Goal: Information Seeking & Learning: Learn about a topic

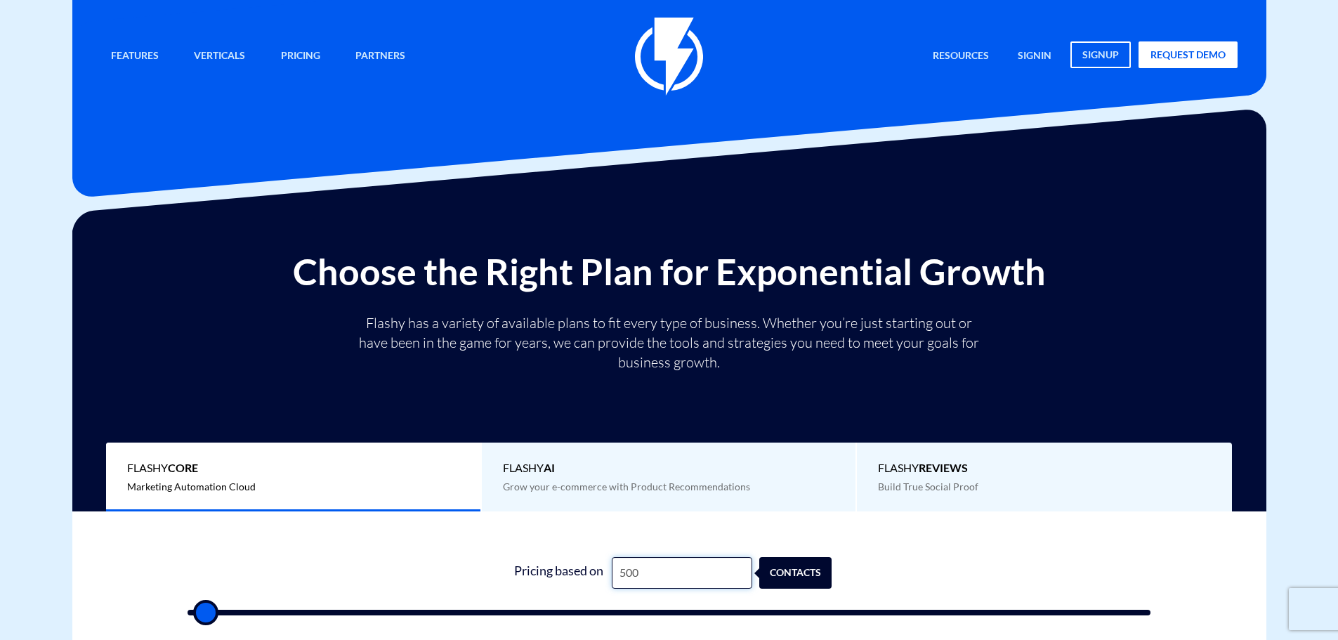
click at [675, 578] on input "500" at bounding box center [682, 573] width 140 height 32
type input "1"
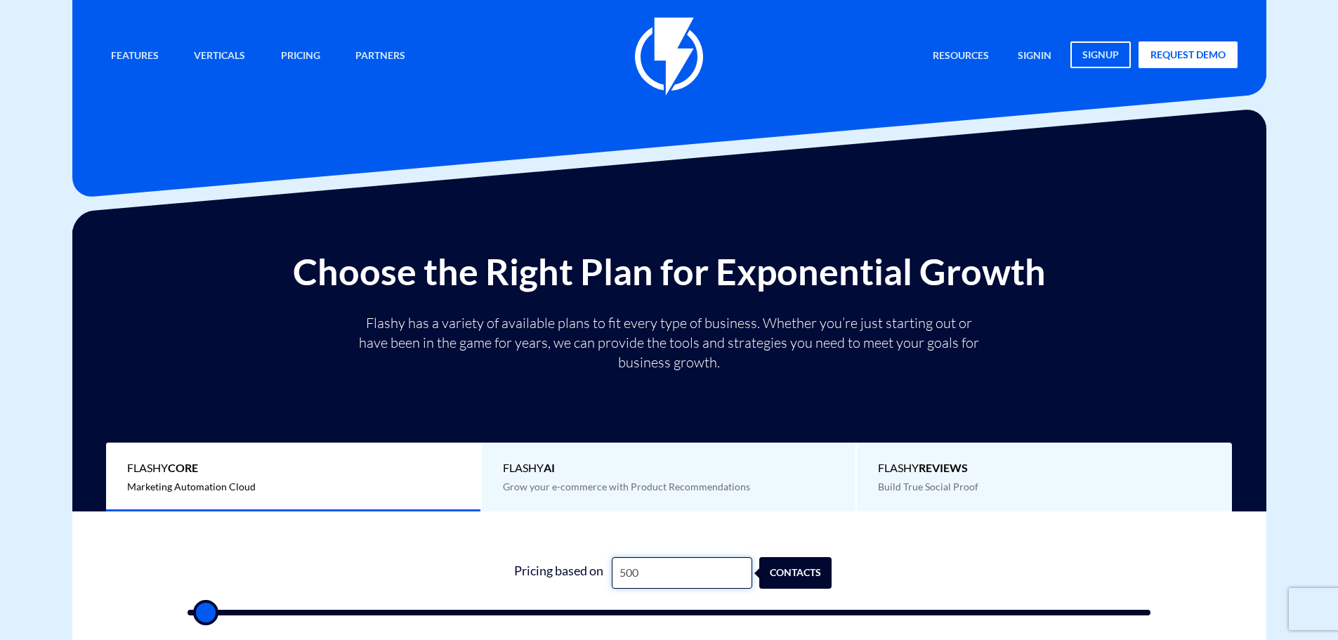
type input "500"
type input "15"
type input "500"
type input "1,500"
type input "1500"
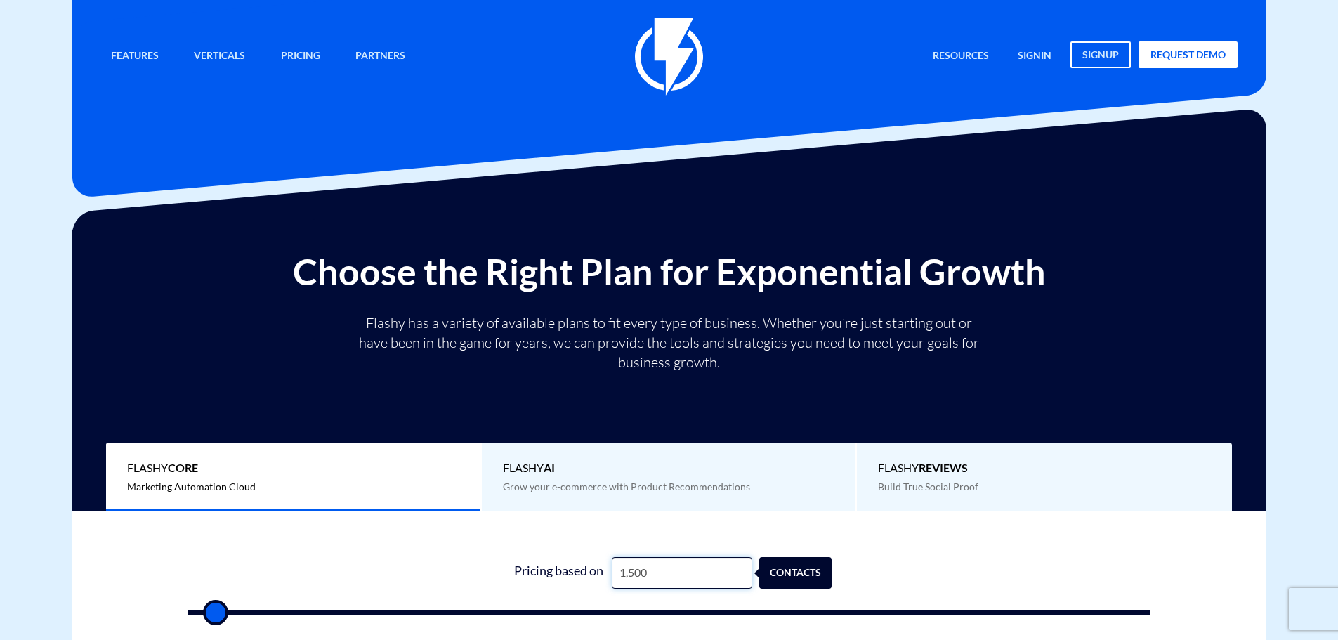
type input "15,000"
type input "15000"
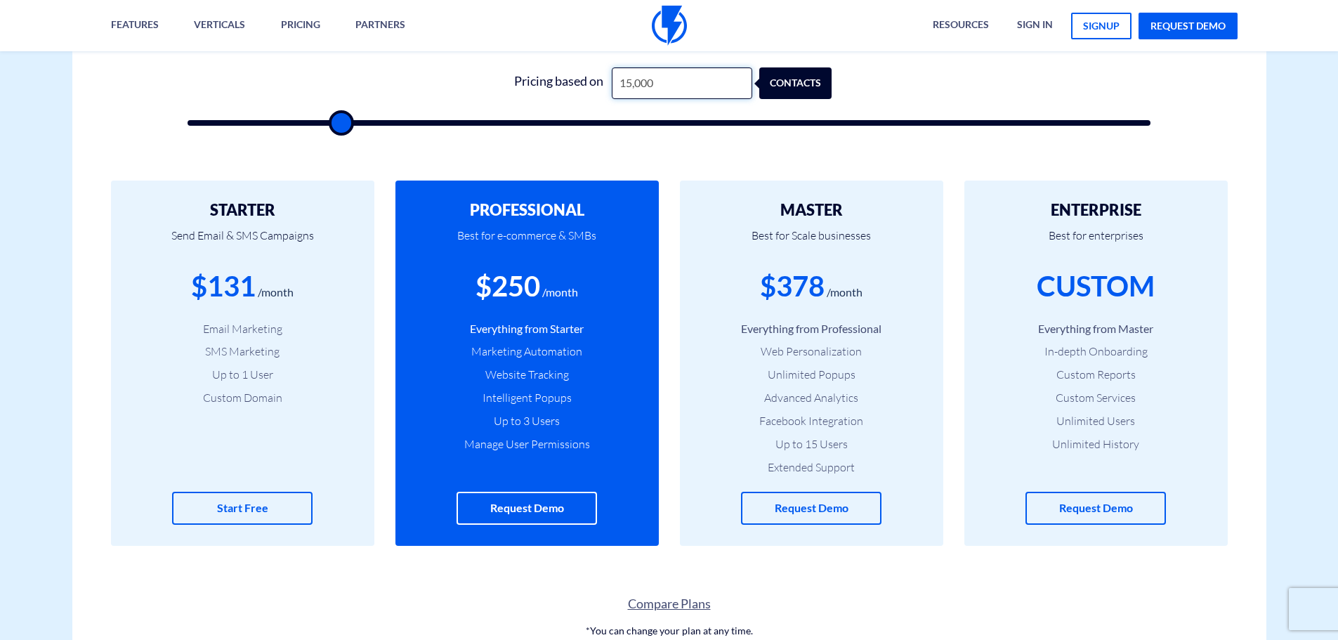
scroll to position [492, 0]
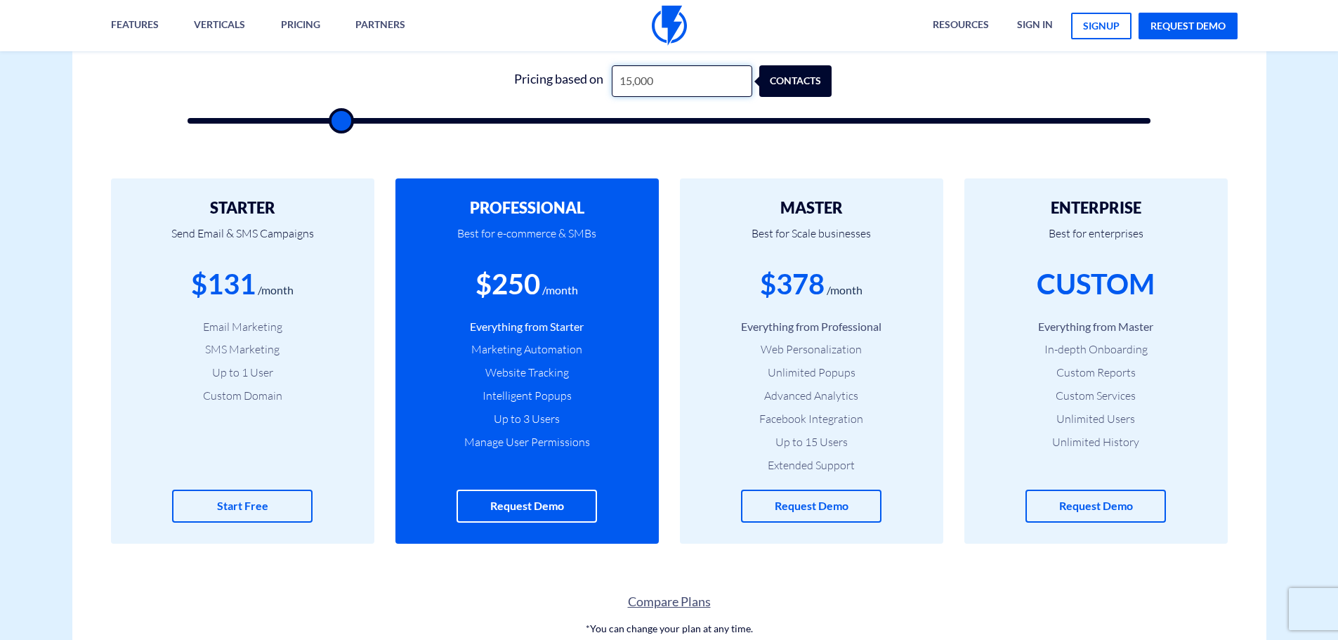
type input "15,000"
